Goal: Transaction & Acquisition: Purchase product/service

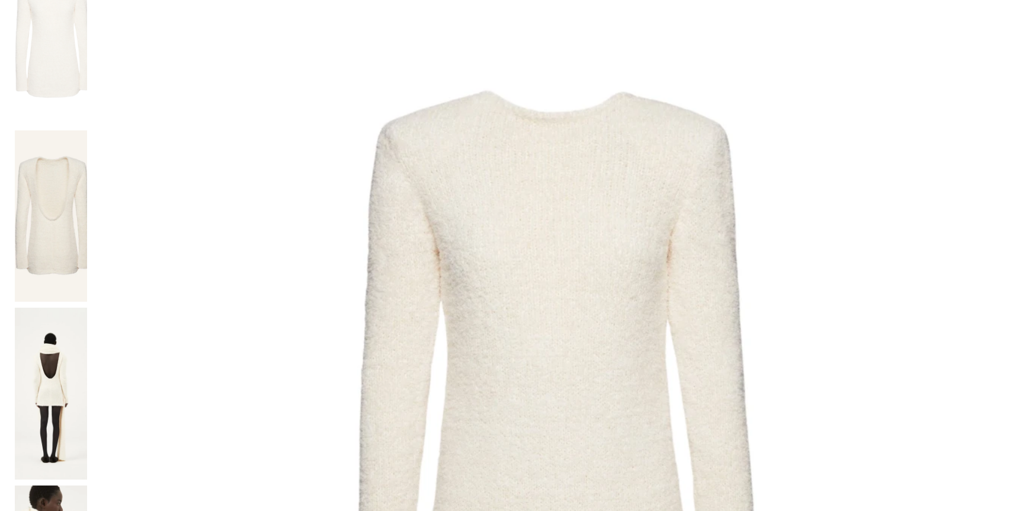
scroll to position [265, 0]
click at [87, 309] on img at bounding box center [51, 395] width 72 height 172
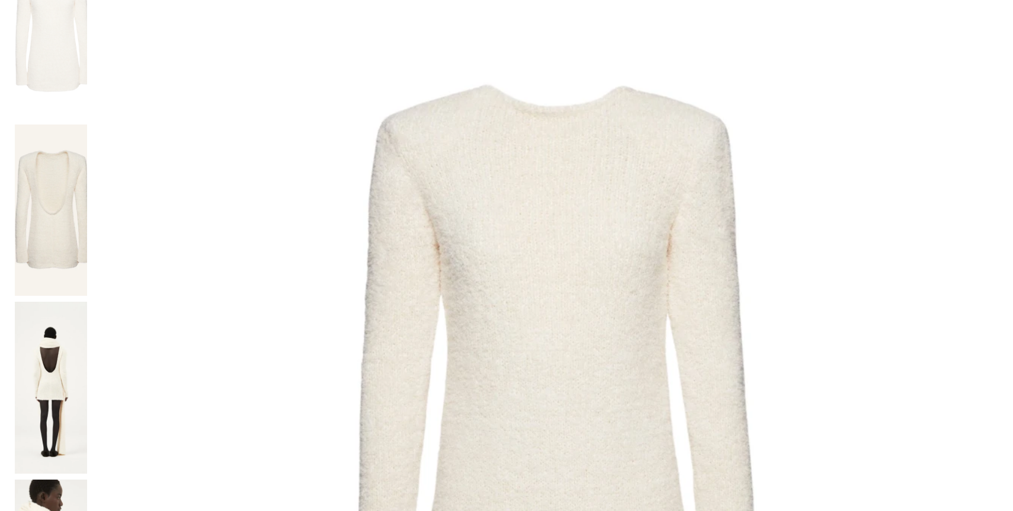
scroll to position [278, 0]
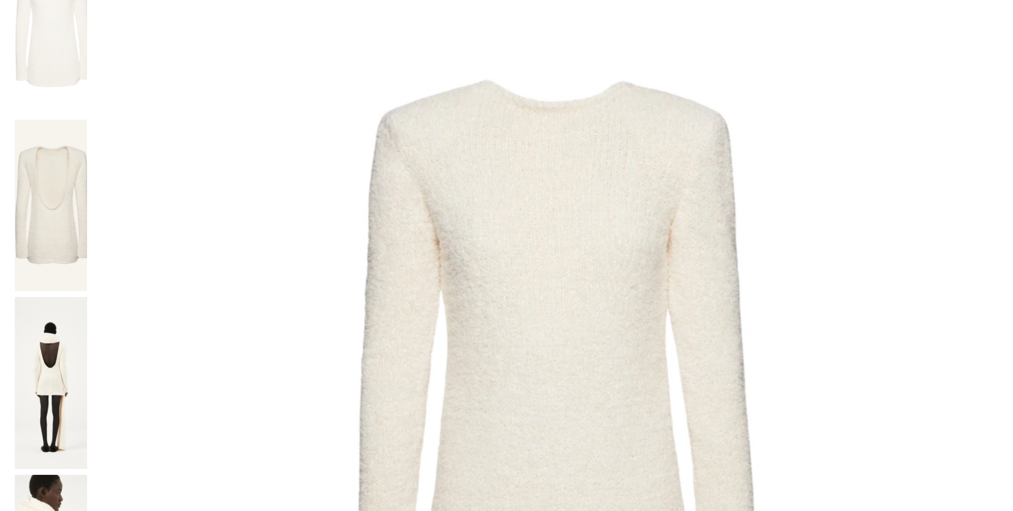
click at [515, 151] on img at bounding box center [545, 394] width 905 height 905
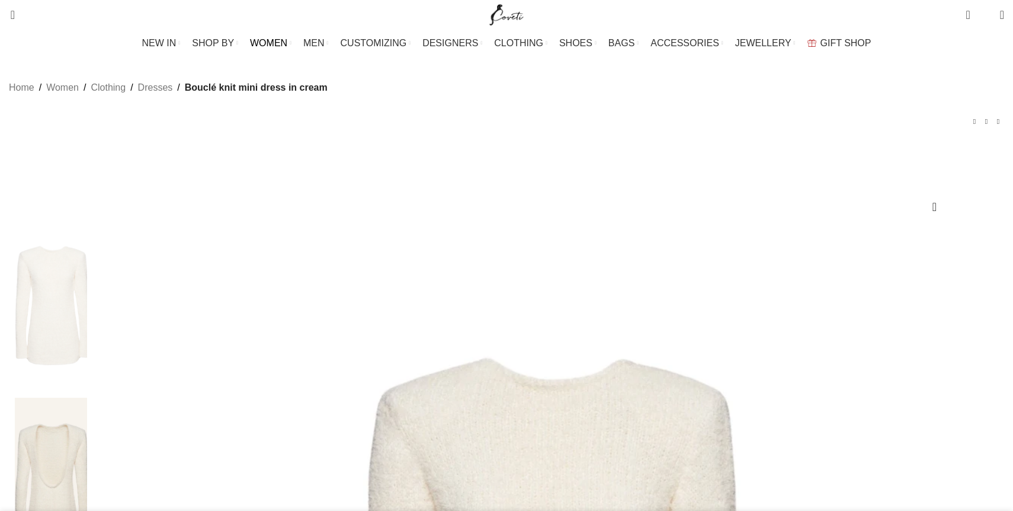
scroll to position [0, 124]
